Goal: Transaction & Acquisition: Purchase product/service

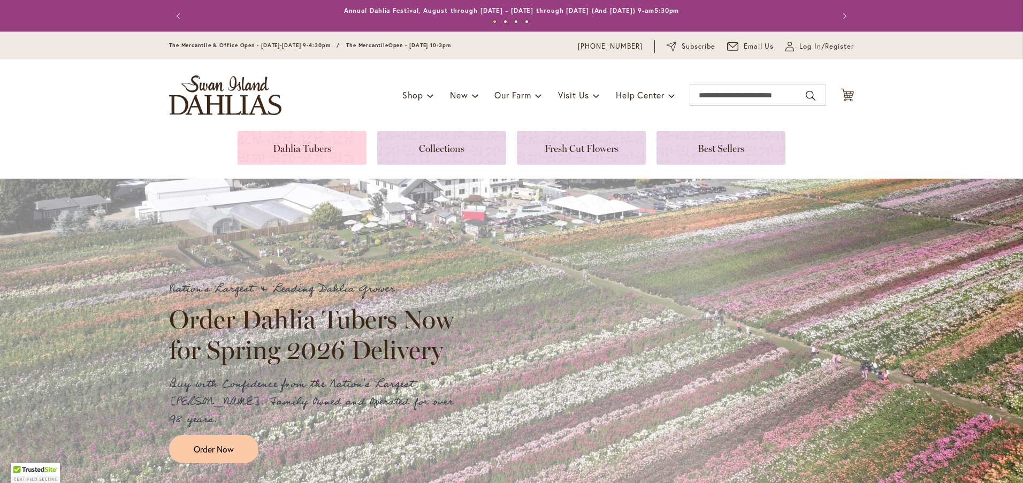
click at [323, 146] on link at bounding box center [301, 148] width 129 height 34
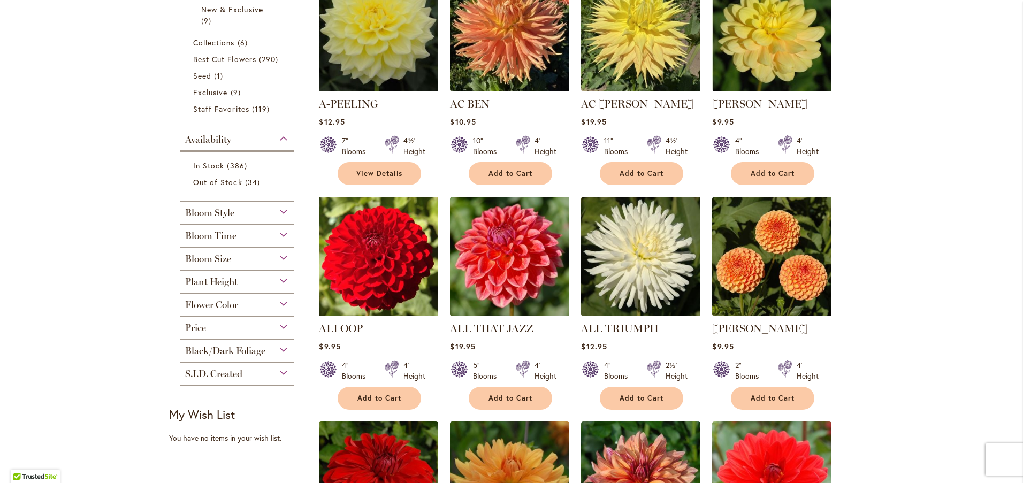
scroll to position [303, 0]
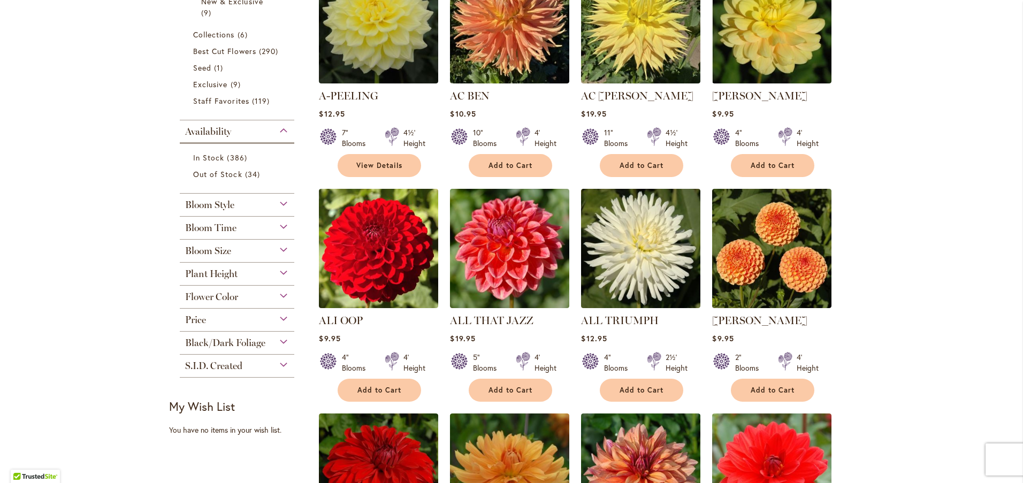
click at [219, 300] on span "Flower Color" at bounding box center [211, 297] width 53 height 12
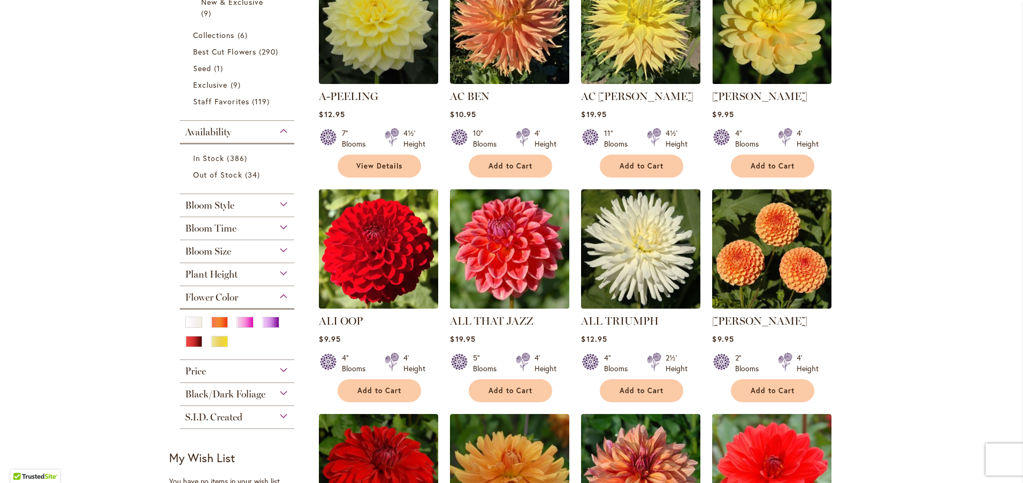
scroll to position [304, 0]
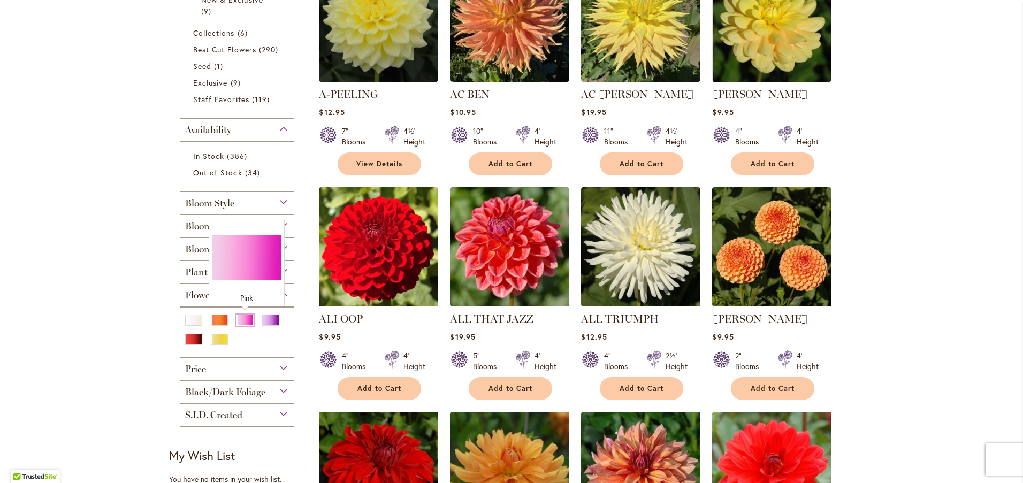
click at [245, 319] on div "Pink" at bounding box center [244, 319] width 17 height 11
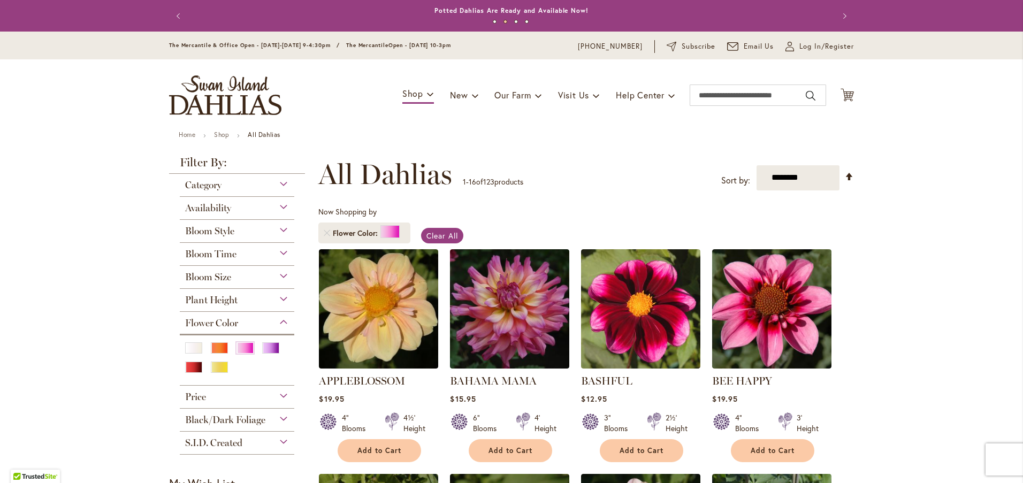
click at [238, 256] on div "Bloom Time" at bounding box center [237, 251] width 114 height 17
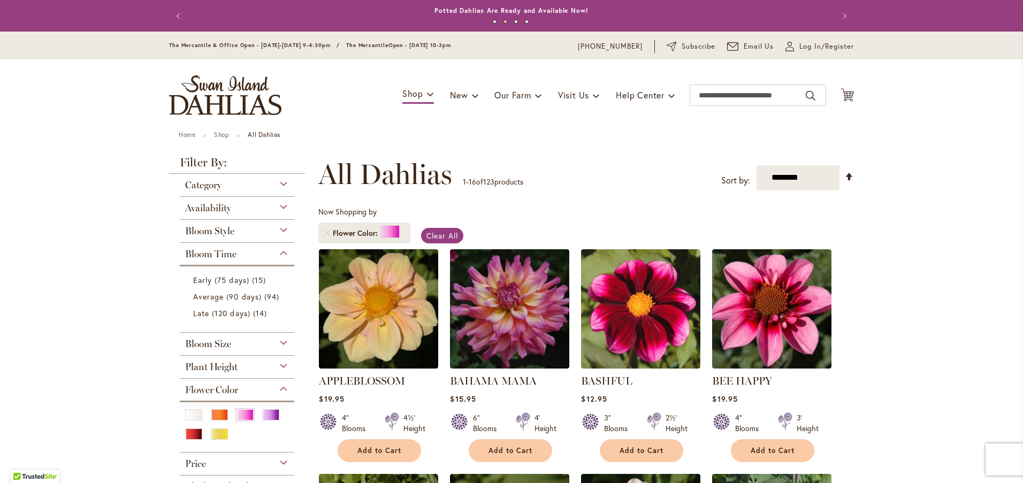
click at [238, 256] on div "Bloom Time" at bounding box center [237, 251] width 114 height 17
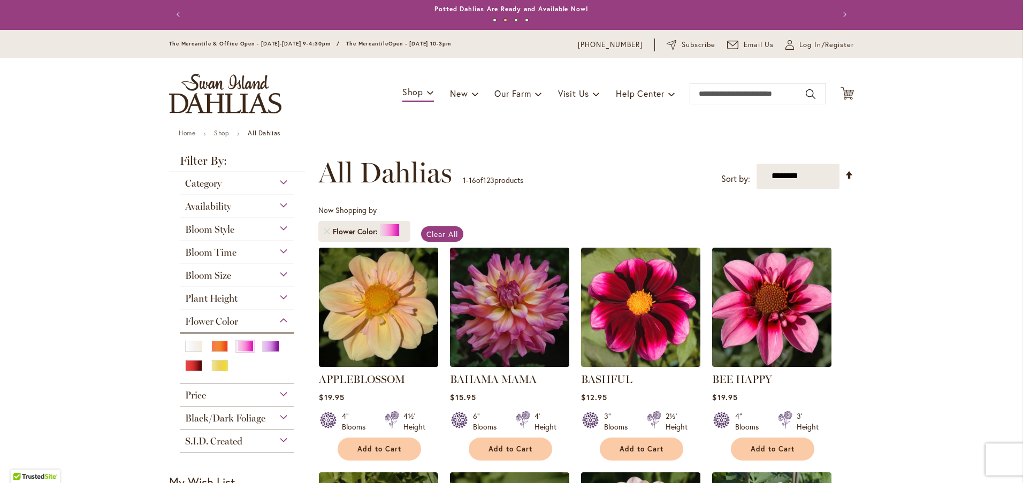
click at [236, 231] on div "Bloom Style" at bounding box center [237, 226] width 114 height 17
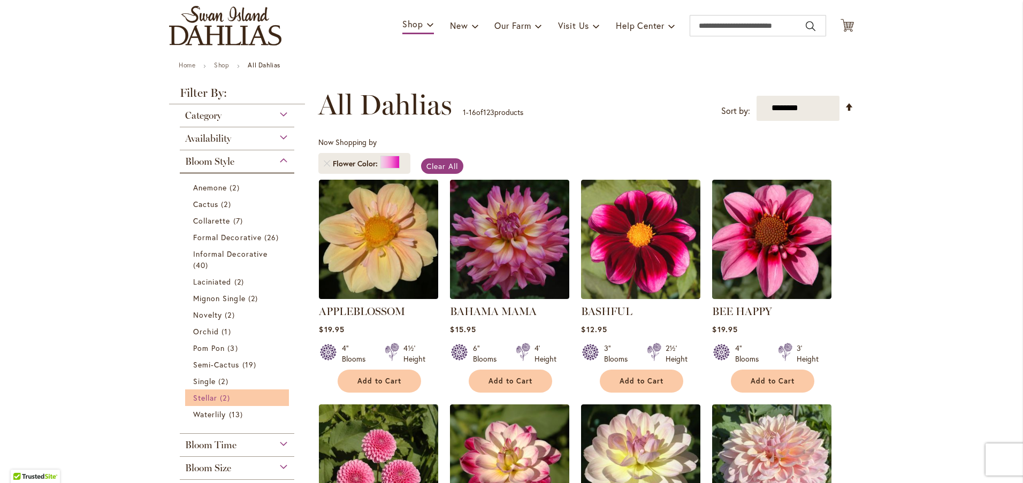
scroll to position [68, 0]
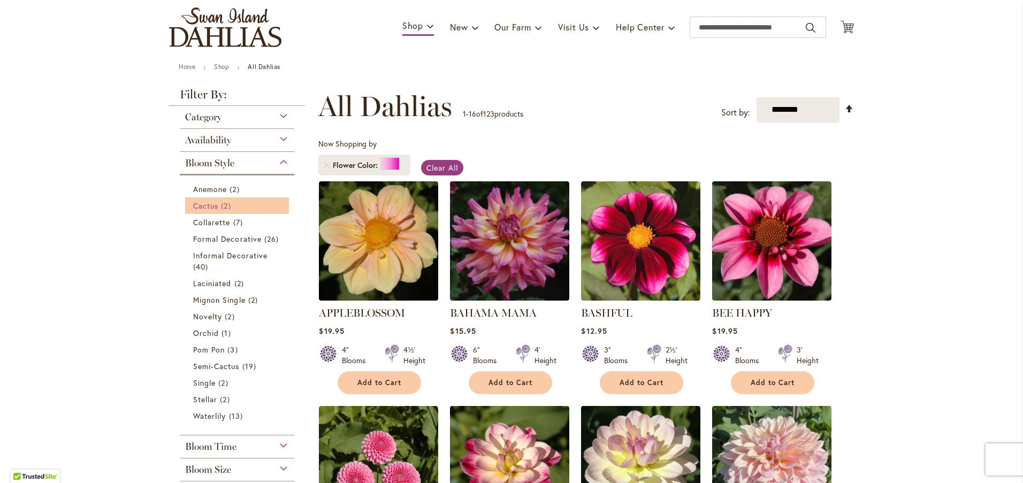
click at [210, 206] on span "Cactus" at bounding box center [205, 206] width 25 height 10
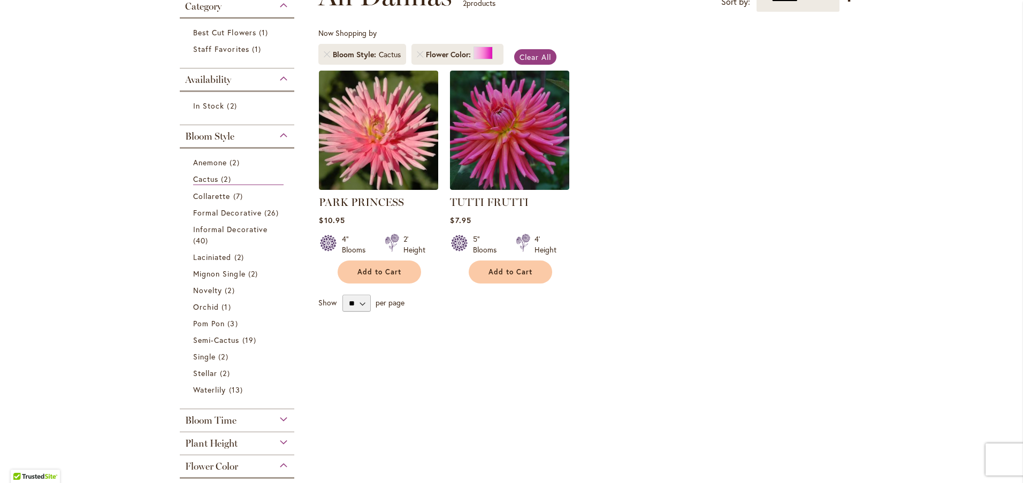
scroll to position [185, 0]
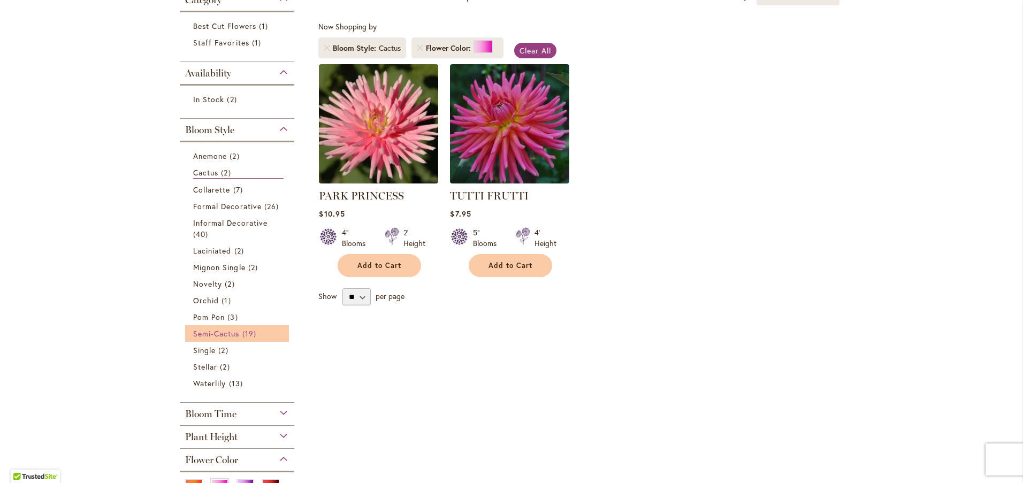
click at [231, 334] on span "Semi-Cactus" at bounding box center [216, 333] width 47 height 10
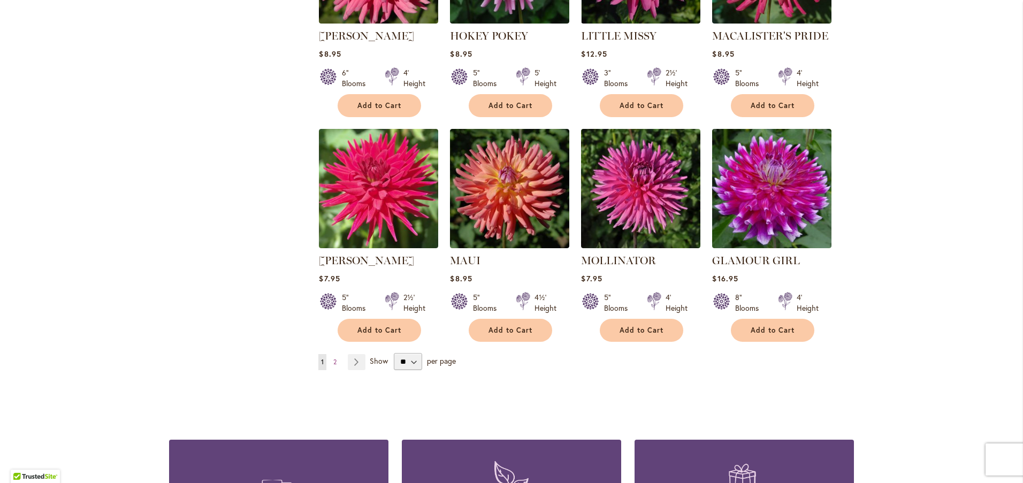
scroll to position [818, 0]
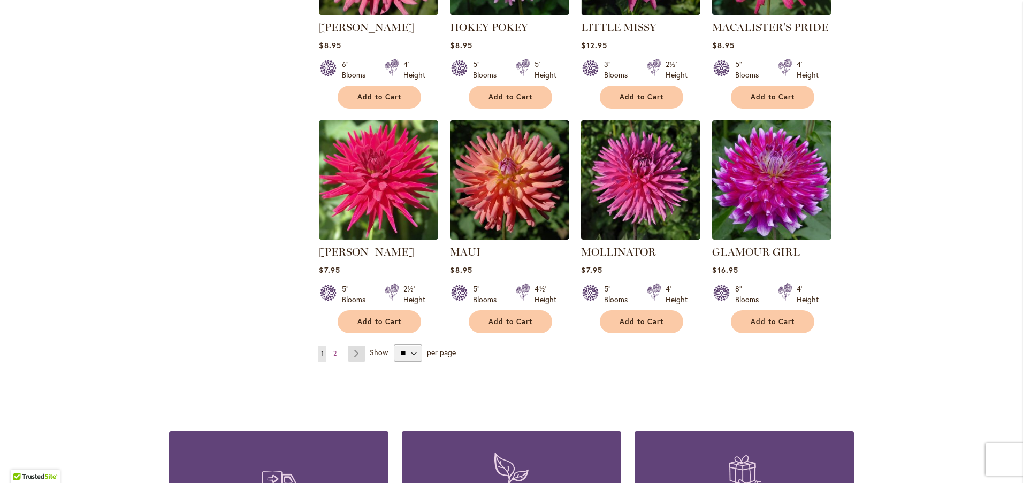
click at [357, 346] on link "Page Next" at bounding box center [357, 354] width 18 height 16
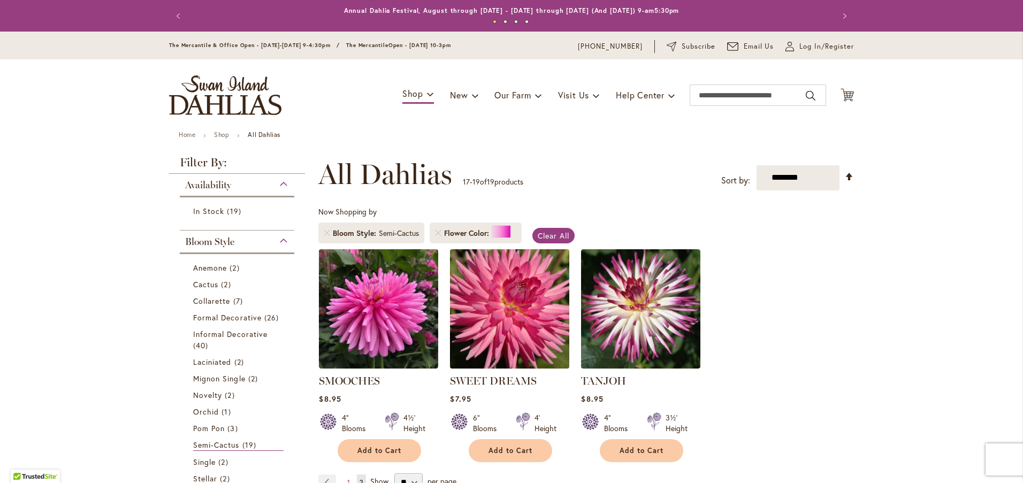
click at [528, 317] on img at bounding box center [509, 308] width 125 height 125
